Goal: Check status

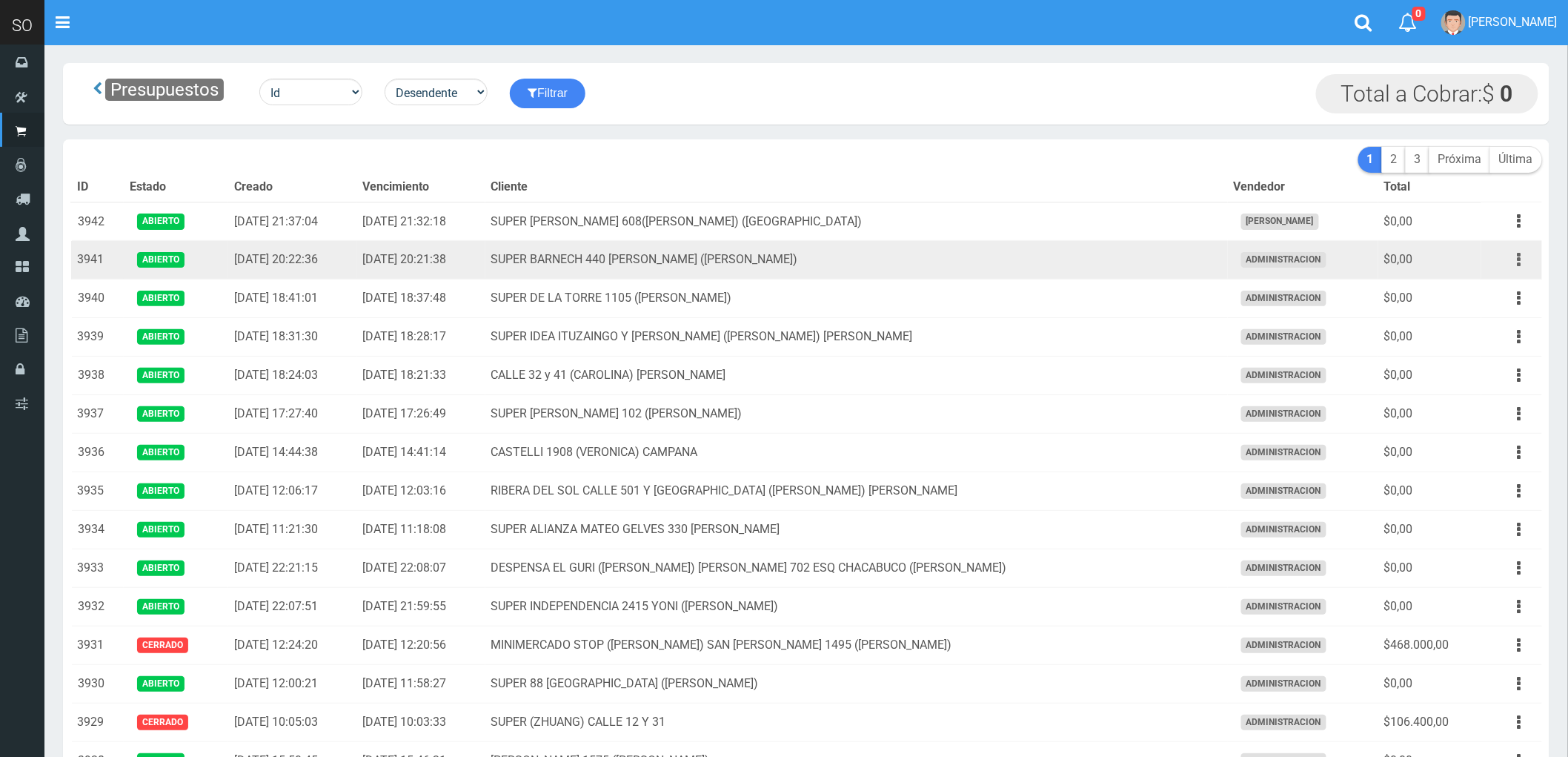
click at [1520, 264] on icon "button" at bounding box center [1520, 260] width 4 height 26
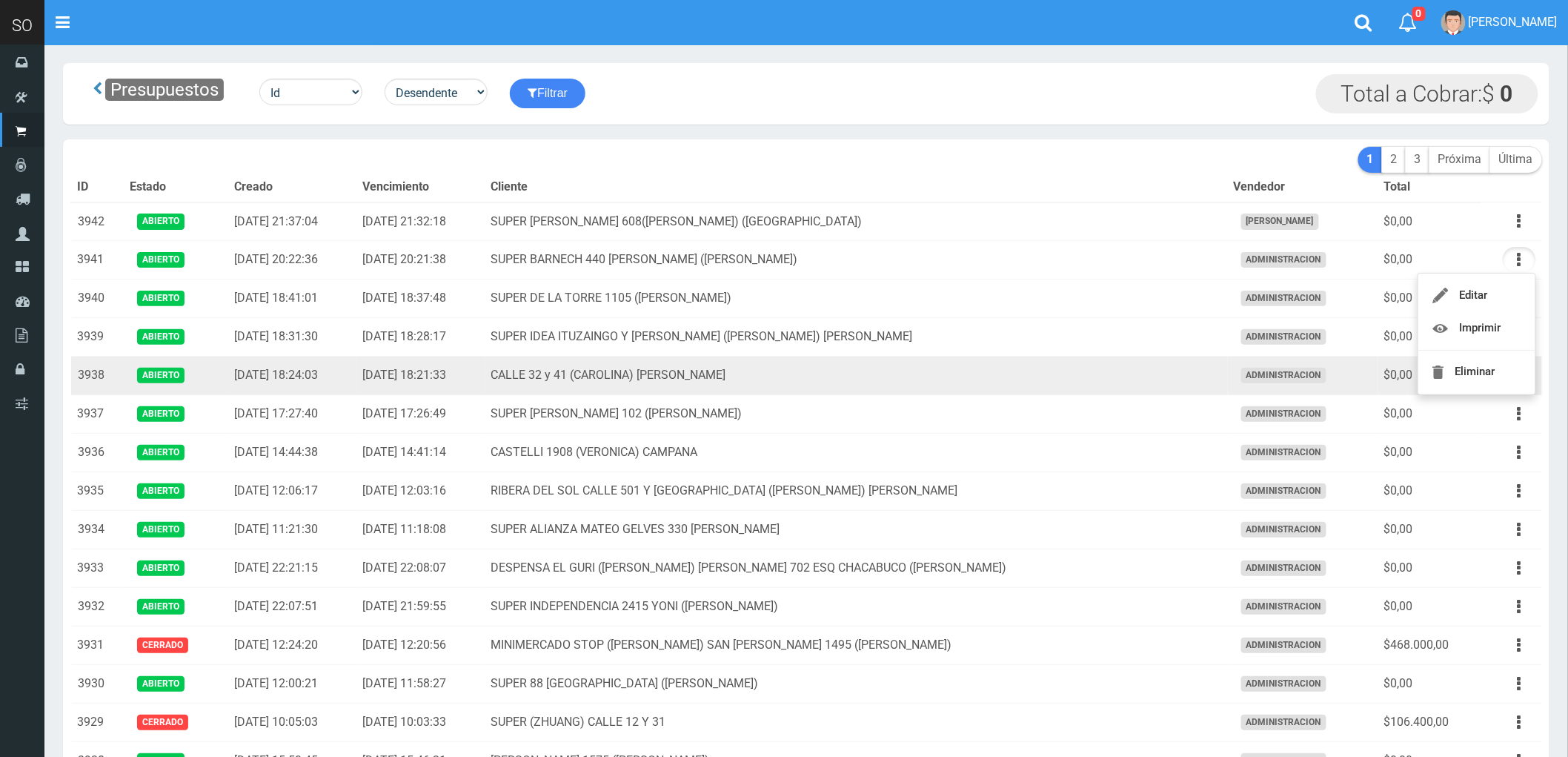
click at [1096, 384] on td "CALLE 32 y 41 (CAROLINA) [PERSON_NAME]" at bounding box center [856, 375] width 743 height 38
click at [1522, 380] on icon "button" at bounding box center [1520, 375] width 4 height 26
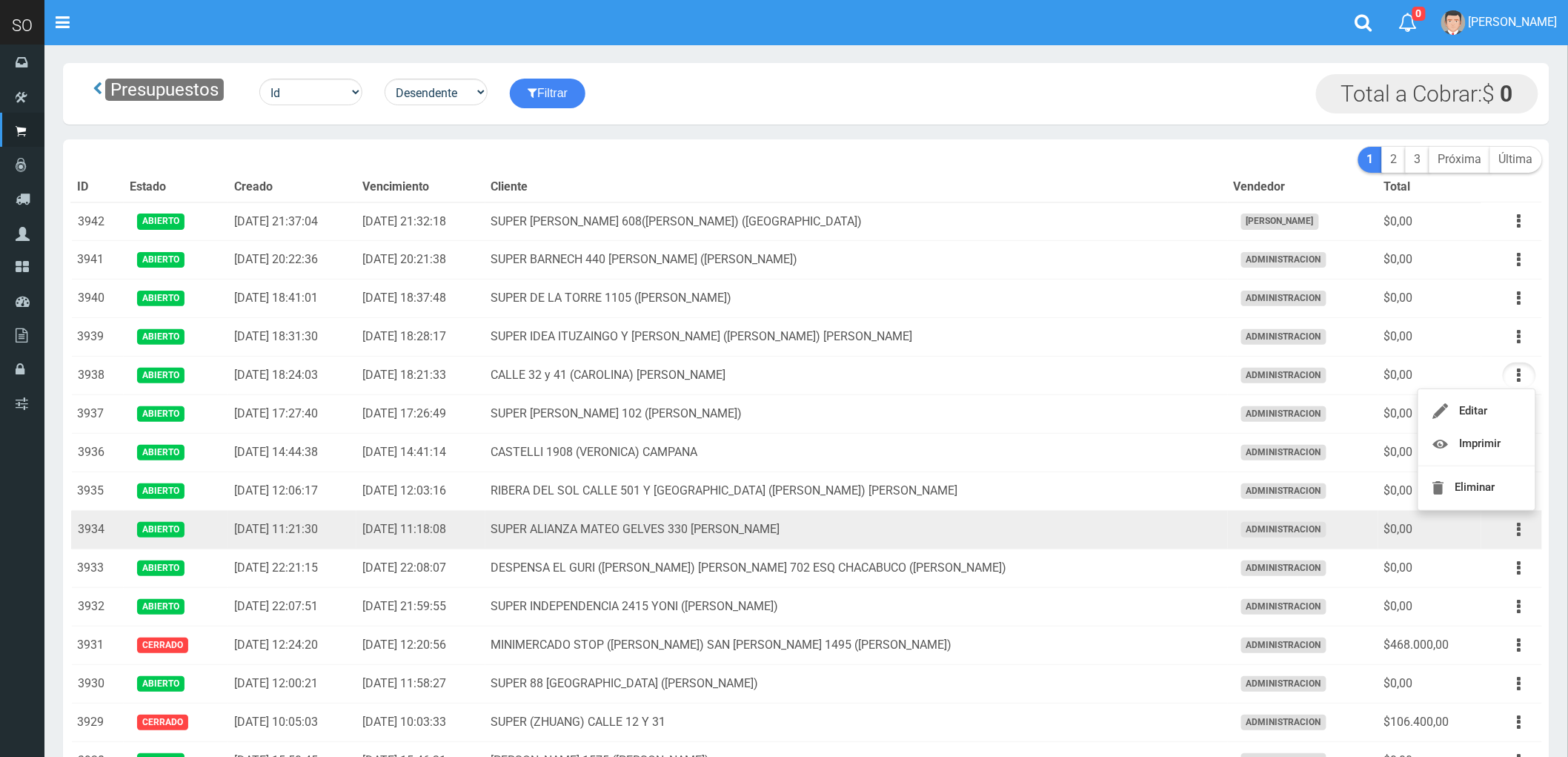
click at [958, 543] on td "SUPER ALIANZA MATEO GELVES 330 [PERSON_NAME]" at bounding box center [856, 530] width 743 height 38
click at [1517, 529] on button "button" at bounding box center [1520, 530] width 33 height 26
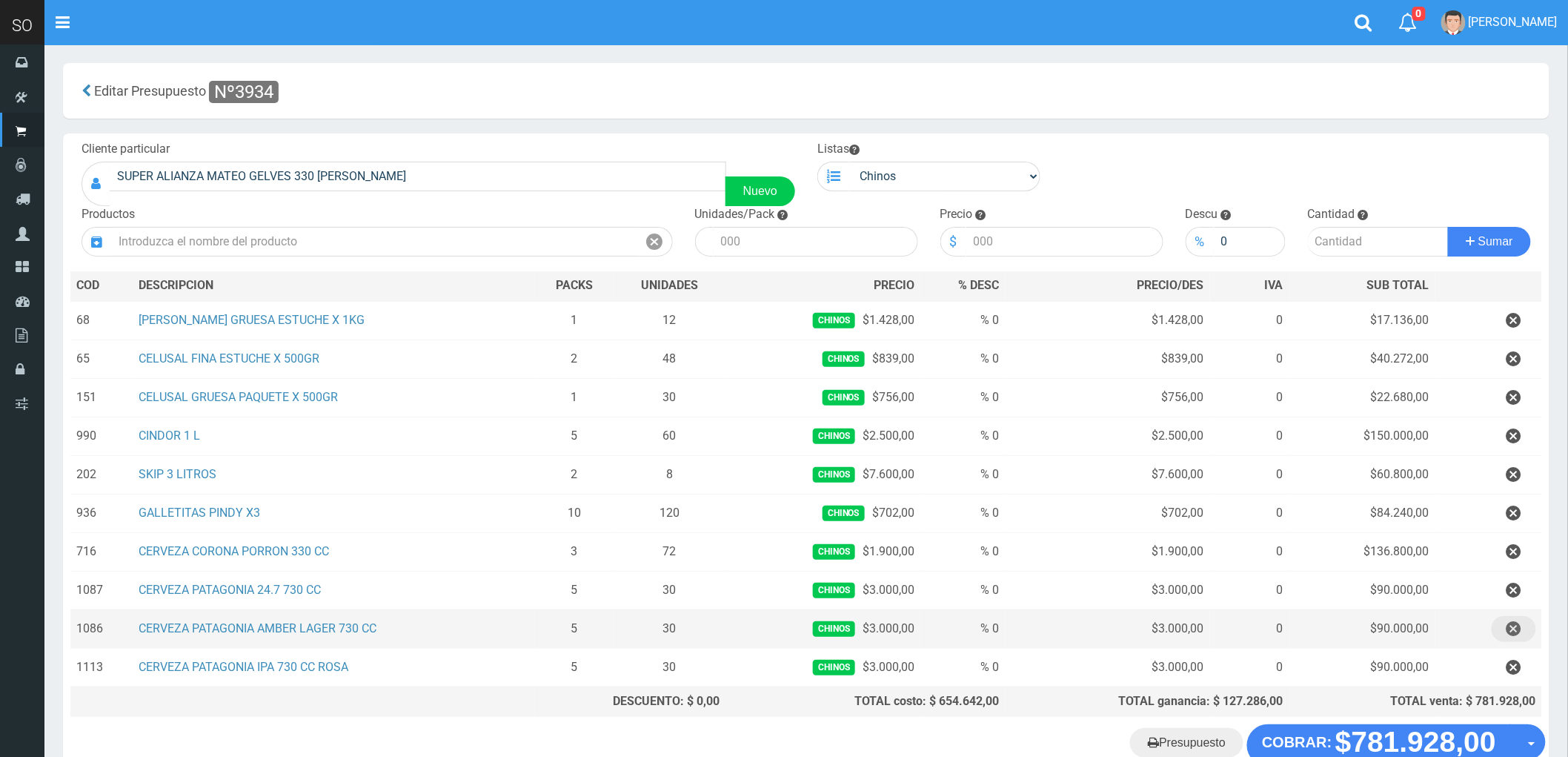
click at [1512, 627] on icon "button" at bounding box center [1514, 629] width 15 height 26
